Goal: Find specific page/section: Find specific page/section

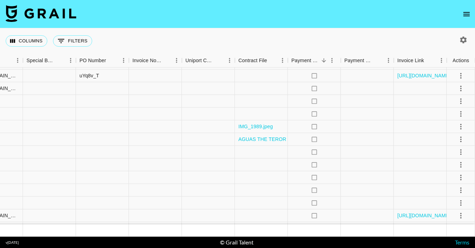
scroll to position [512, 698]
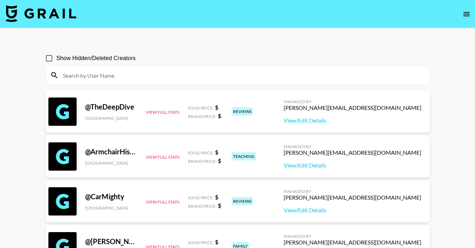
click at [144, 75] on input at bounding box center [242, 75] width 367 height 11
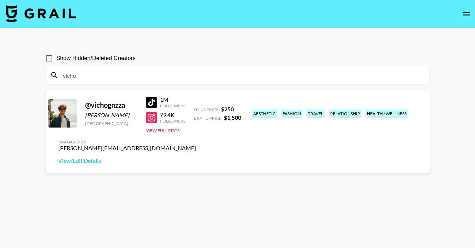
type input "vicho"
click at [288, 138] on div "@ vichognzza [PERSON_NAME] [GEOGRAPHIC_DATA] 1M Followers 79.4K Followers View …" at bounding box center [238, 132] width 385 height 85
click at [196, 157] on link "View/Edit Details" at bounding box center [127, 160] width 138 height 7
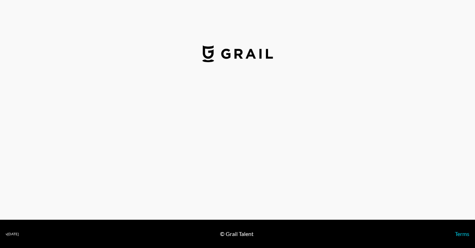
select select "USD"
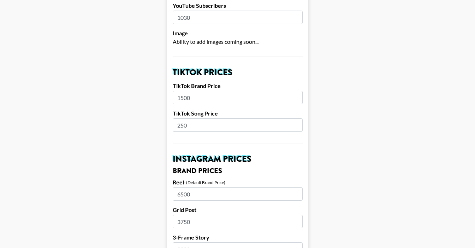
scroll to position [205, 0]
